Goal: Task Accomplishment & Management: Manage account settings

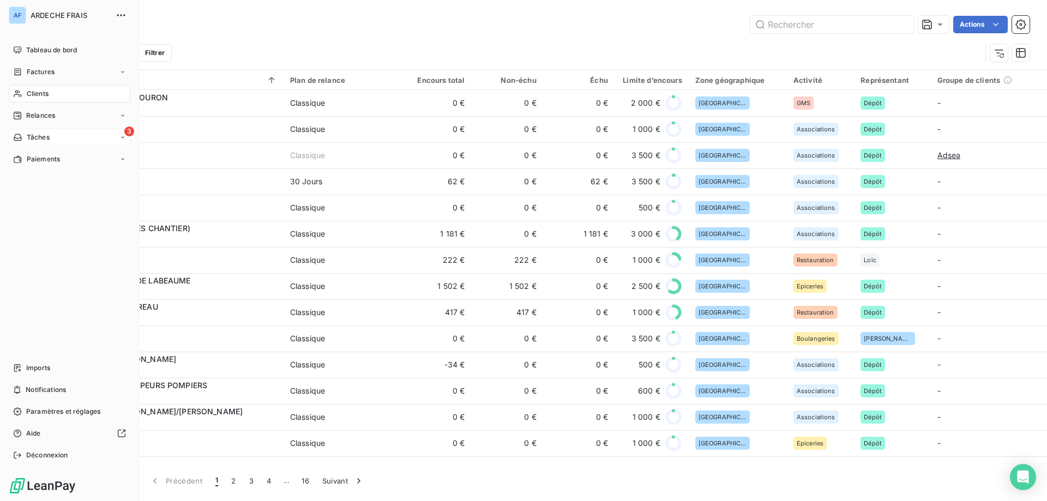
click at [27, 134] on span "Tâches" at bounding box center [38, 137] width 23 height 10
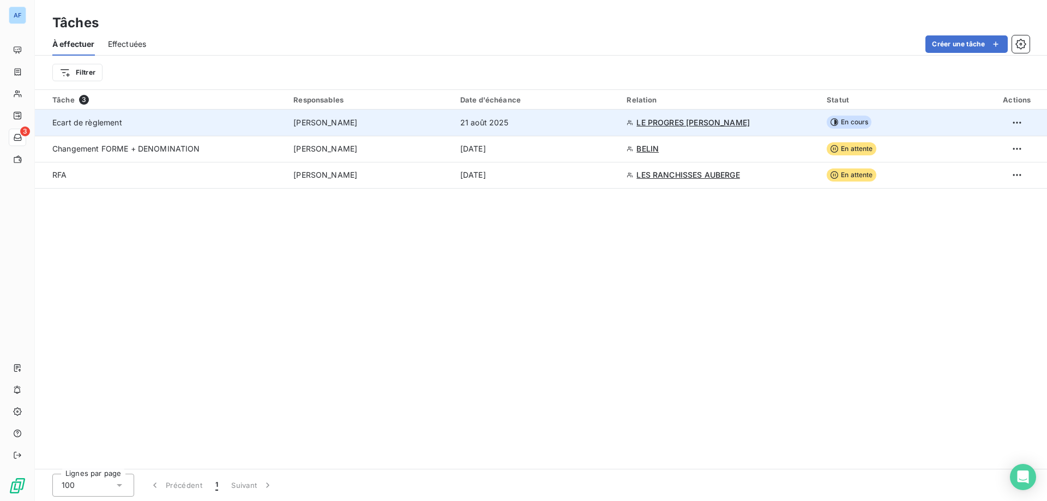
click at [412, 118] on div "[PERSON_NAME]" at bounding box center [370, 122] width 154 height 11
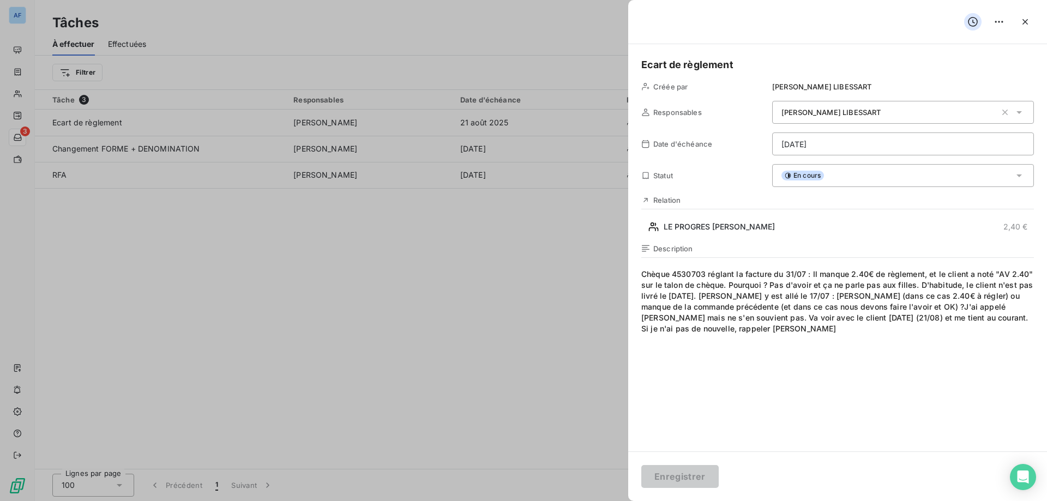
click at [576, 318] on div at bounding box center [523, 250] width 1047 height 501
click at [761, 345] on span "Chèque 4530703 réglant la facture du 31/07 : Il manque 2.40€ de règlement, et l…" at bounding box center [837, 373] width 393 height 209
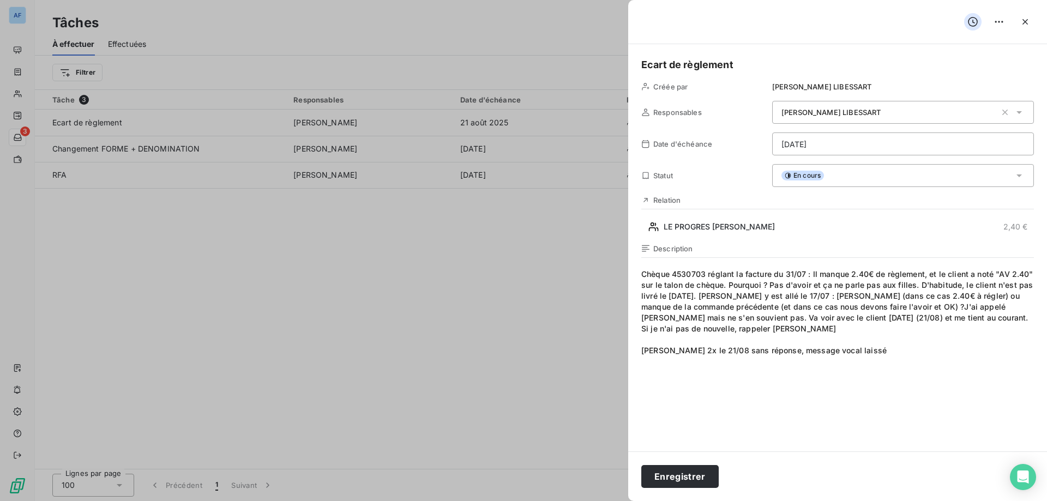
click at [826, 184] on div "En cours" at bounding box center [903, 175] width 262 height 23
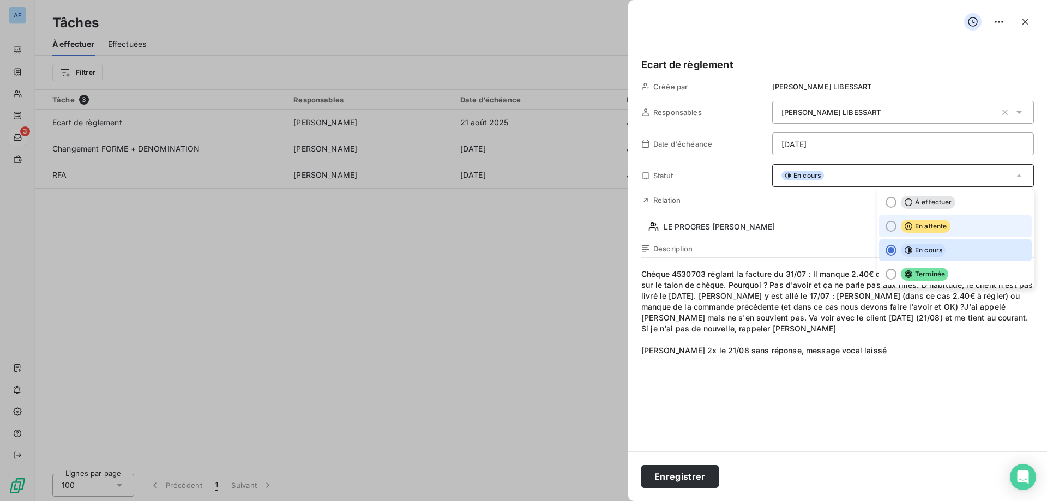
click at [940, 223] on span "En attente" at bounding box center [926, 226] width 50 height 13
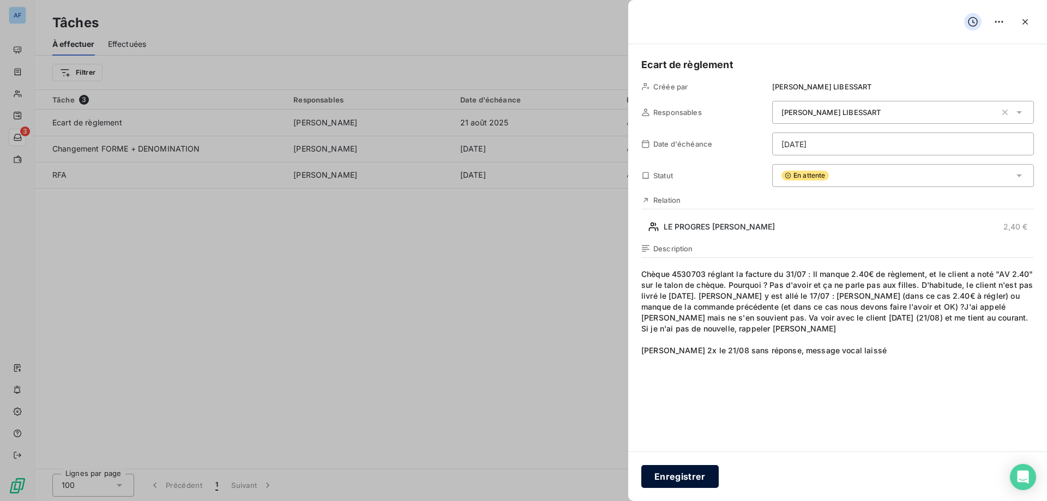
click at [686, 473] on button "Enregistrer" at bounding box center [679, 476] width 77 height 23
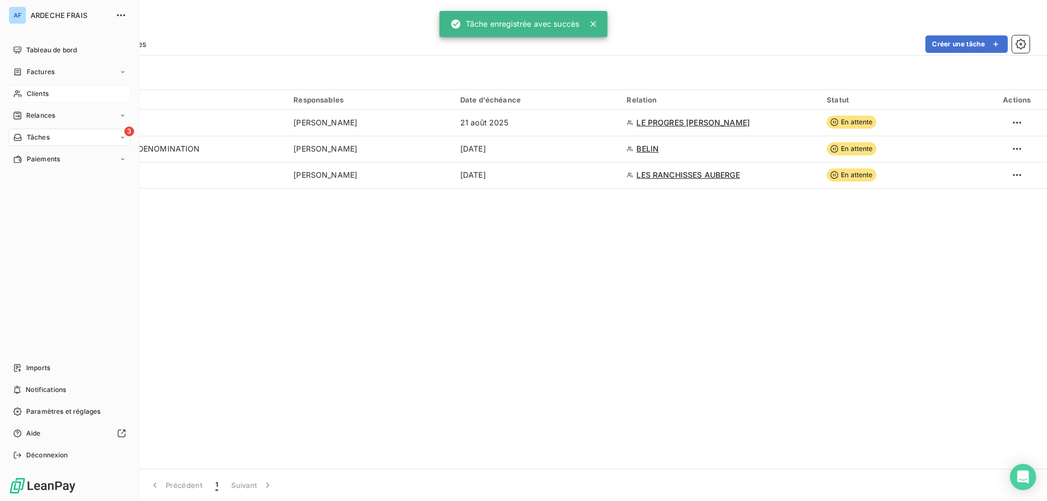
click at [15, 93] on icon at bounding box center [17, 93] width 9 height 9
